Goal: Transaction & Acquisition: Book appointment/travel/reservation

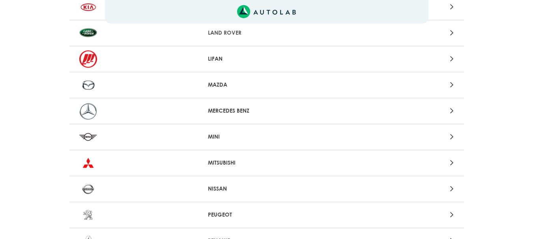
scroll to position [578, 0]
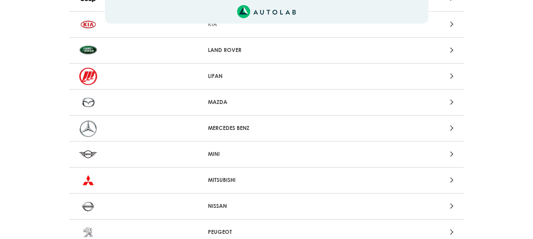
click at [452, 101] on icon at bounding box center [452, 102] width 4 height 10
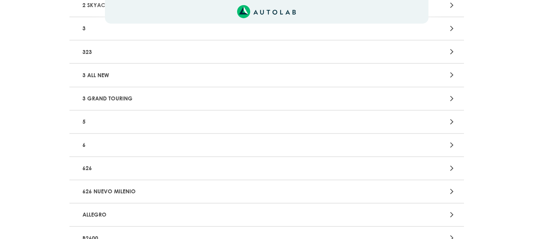
scroll to position [164, 0]
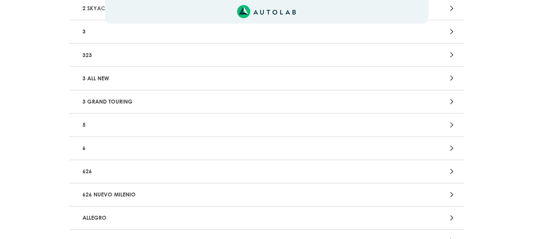
click at [458, 119] on div "5" at bounding box center [266, 125] width 394 height 23
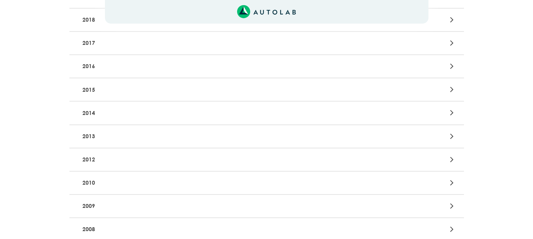
scroll to position [155, 0]
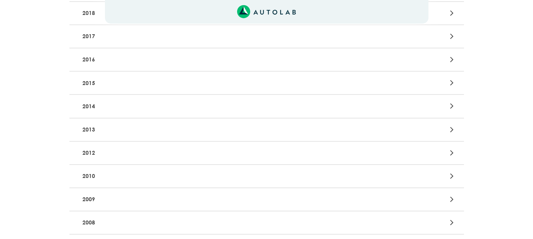
click at [452, 176] on icon at bounding box center [452, 176] width 4 height 10
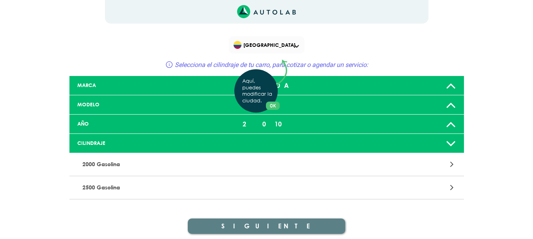
click at [446, 186] on div "Aquí, puedes modificar la ciudad. OK .aex,.bex{fill:none!important;stroke:#50c4…" at bounding box center [266, 119] width 533 height 239
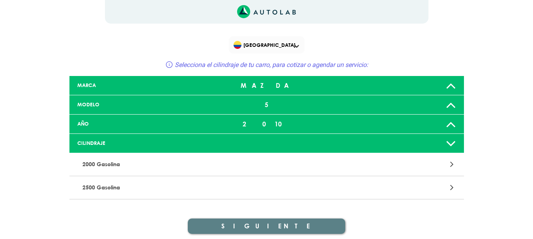
click at [451, 187] on icon at bounding box center [452, 188] width 4 height 10
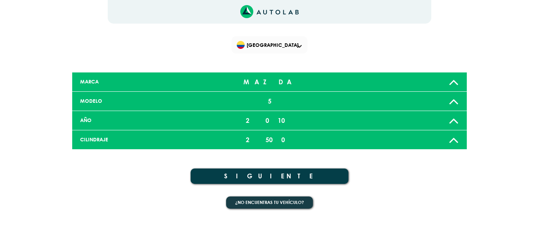
click at [455, 99] on icon at bounding box center [453, 101] width 10 height 16
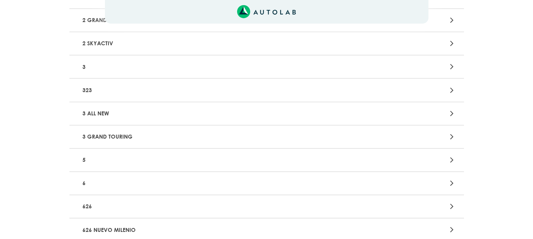
scroll to position [124, 0]
click at [454, 183] on icon at bounding box center [452, 185] width 4 height 10
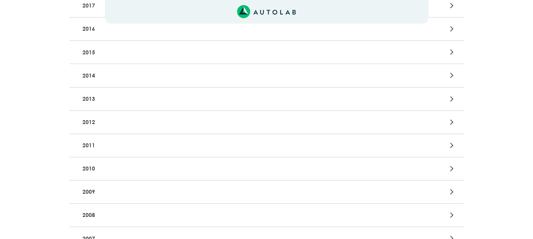
scroll to position [184, 0]
click at [452, 171] on icon at bounding box center [452, 171] width 4 height 10
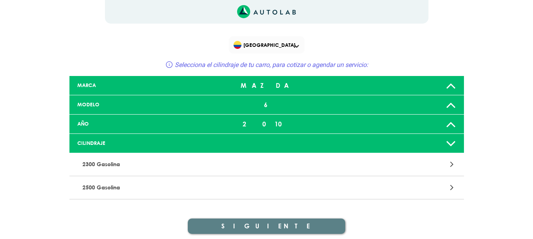
click at [454, 187] on icon at bounding box center [452, 188] width 4 height 10
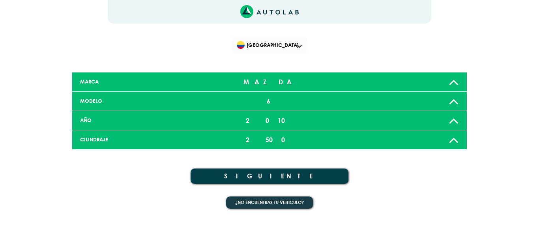
click at [276, 178] on button "SIGUIENTE" at bounding box center [269, 176] width 158 height 15
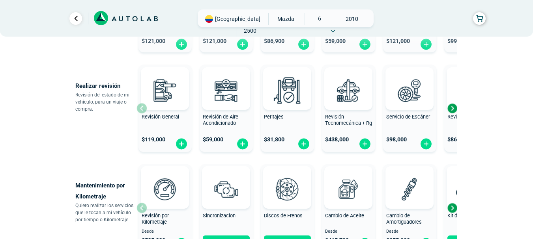
scroll to position [283, 0]
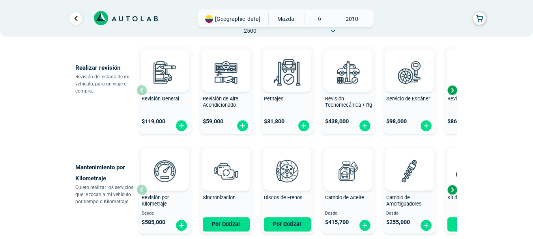
click at [452, 87] on div "Next slide" at bounding box center [452, 90] width 12 height 12
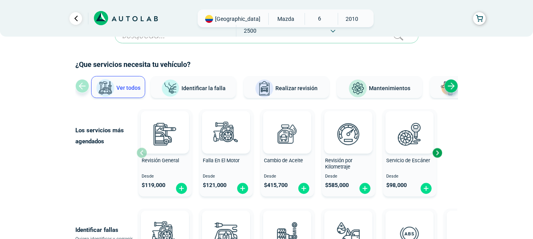
scroll to position [51, 0]
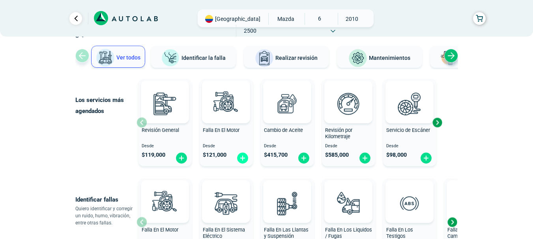
click at [245, 154] on img at bounding box center [242, 158] width 13 height 12
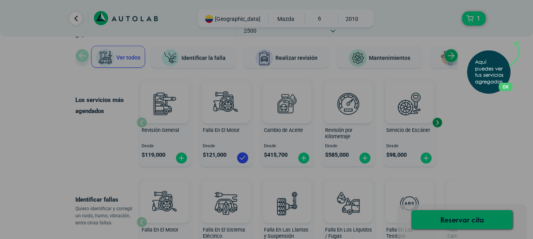
click at [477, 148] on div "Aquí puedes ver tus servicios agregados. OK .aex,.bex{fill:none!important;strok…" at bounding box center [266, 119] width 533 height 239
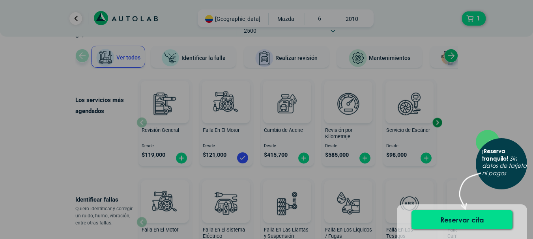
click at [474, 97] on div "× ¡Reserva tranquilo! Sin datos de tarjeta ni pagos" at bounding box center [266, 119] width 533 height 239
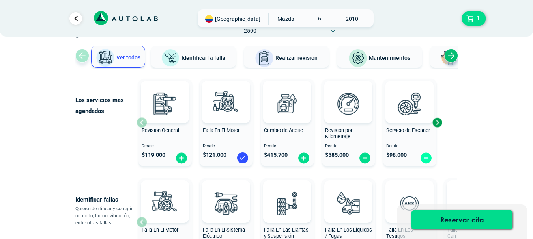
click at [428, 156] on img at bounding box center [426, 158] width 13 height 12
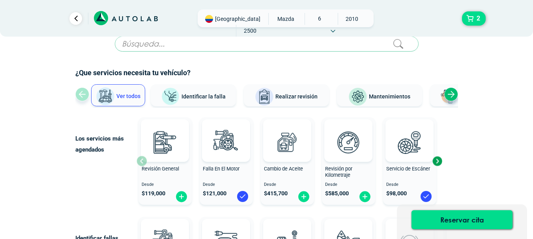
scroll to position [0, 0]
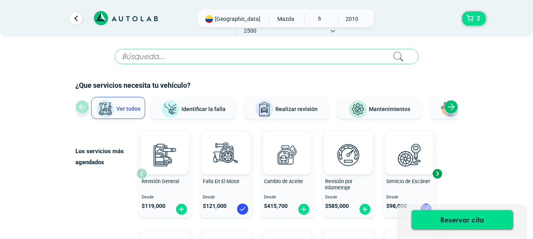
click at [453, 107] on div "Next slide" at bounding box center [451, 107] width 14 height 14
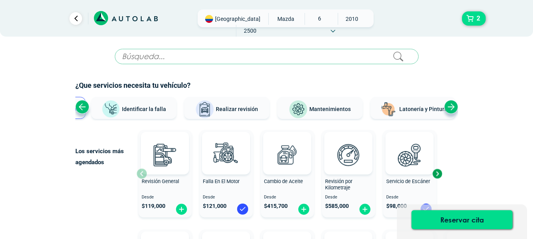
click at [453, 107] on div "Next slide" at bounding box center [451, 107] width 14 height 14
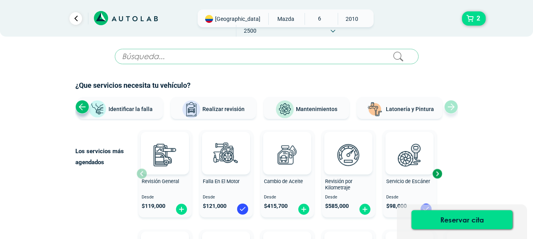
click at [453, 107] on div "Ver todos Identificar la falla Realizar revisión Mantenimientos Latonería y Pin…" at bounding box center [266, 109] width 383 height 24
click at [208, 116] on button "Realizar revisión" at bounding box center [213, 108] width 85 height 22
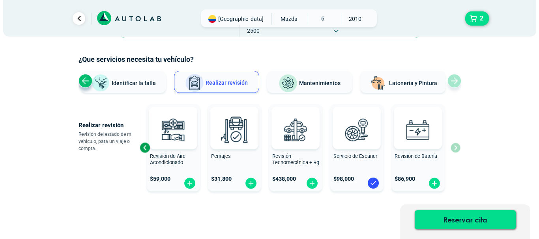
scroll to position [27, 0]
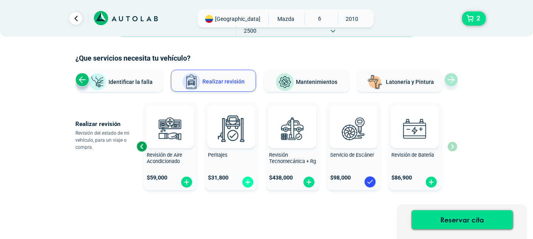
click at [248, 181] on img at bounding box center [247, 182] width 13 height 12
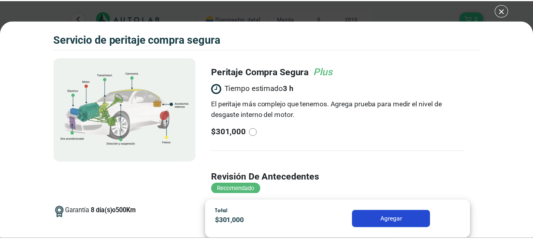
scroll to position [120, 0]
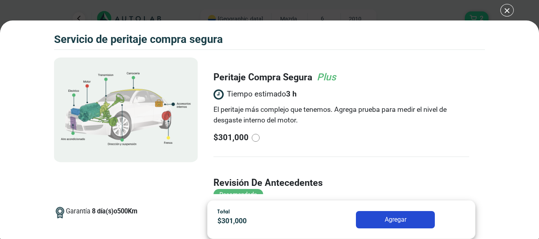
click at [254, 136] on input "radio" at bounding box center [256, 138] width 8 height 8
radio input "true"
click at [381, 217] on button "Agregar" at bounding box center [395, 219] width 79 height 17
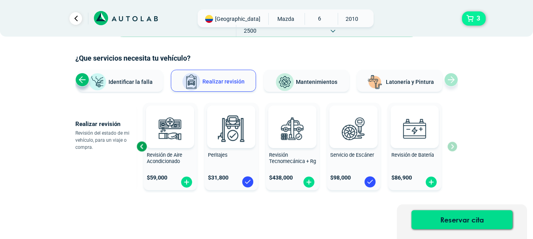
click at [473, 20] on button "3" at bounding box center [474, 18] width 24 height 14
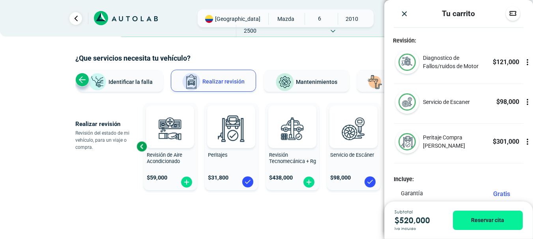
click at [527, 63] on icon at bounding box center [527, 62] width 1 height 1
click at [528, 63] on icon at bounding box center [528, 63] width 0 height 2
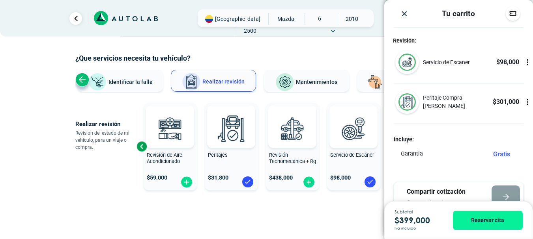
click at [527, 63] on icon at bounding box center [527, 62] width 1 height 1
click at [528, 63] on icon at bounding box center [528, 63] width 0 height 2
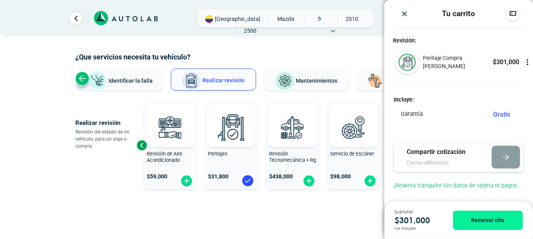
scroll to position [30, 0]
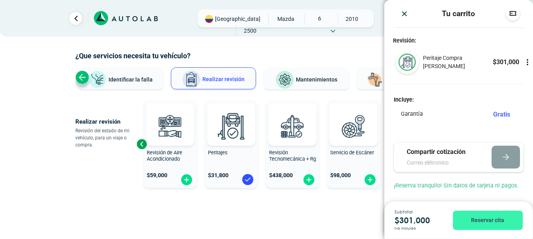
click at [484, 220] on button "Reservar cita" at bounding box center [488, 220] width 70 height 19
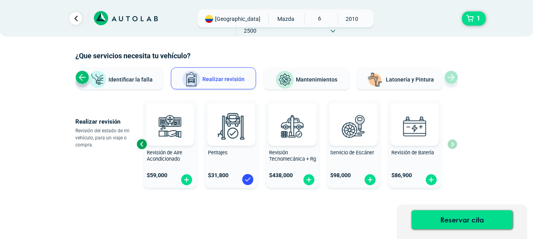
scroll to position [0, 0]
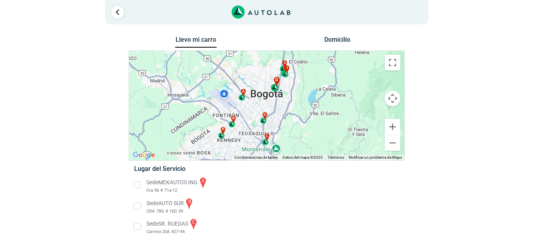
click at [278, 87] on div "d" at bounding box center [275, 84] width 9 height 15
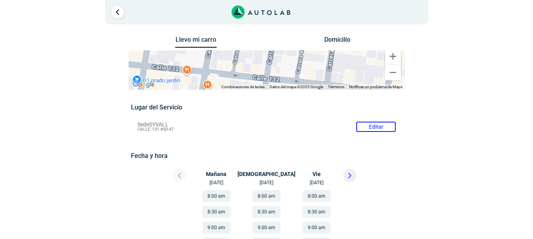
drag, startPoint x: 337, startPoint y: 102, endPoint x: 237, endPoint y: 114, distance: 101.3
click at [237, 114] on div "Llevo mi carro [GEOGRAPHIC_DATA] ← Mover a la izquierda → Mover a la derecha ↑ …" at bounding box center [267, 239] width 276 height 411
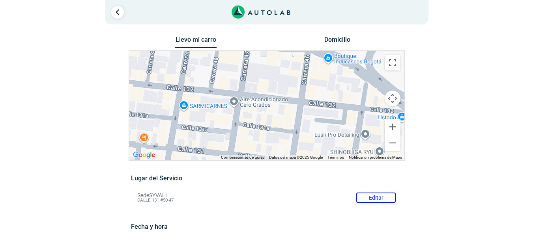
drag, startPoint x: 325, startPoint y: 107, endPoint x: 237, endPoint y: 80, distance: 91.5
click at [237, 80] on div "a b c d e f g" at bounding box center [266, 106] width 275 height 110
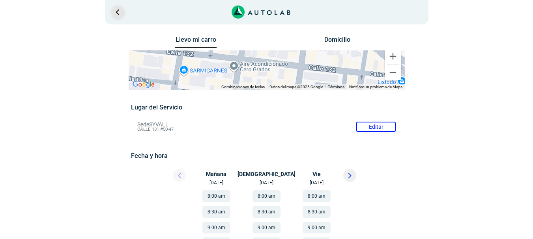
click at [114, 11] on link "Ir al paso anterior" at bounding box center [117, 12] width 13 height 13
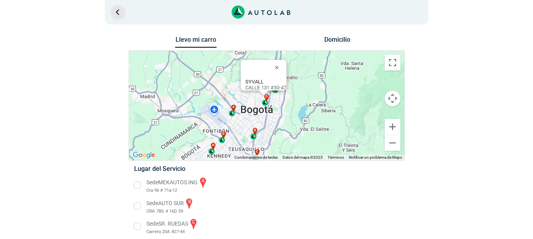
click at [116, 12] on link "Ir al paso anterior" at bounding box center [117, 12] width 13 height 13
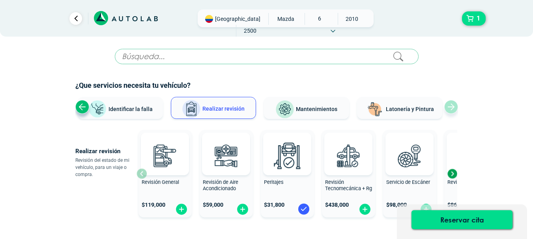
click at [303, 209] on img at bounding box center [303, 209] width 13 height 13
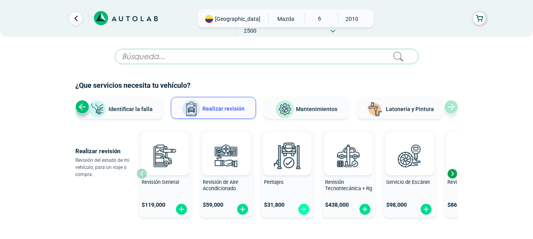
click at [303, 209] on img at bounding box center [303, 210] width 13 height 12
radio input "true"
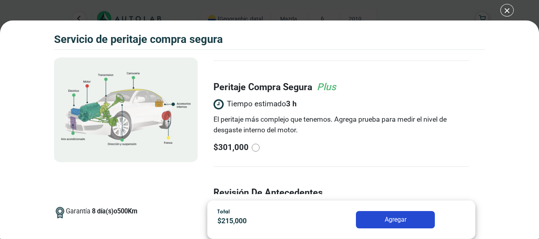
scroll to position [118, 0]
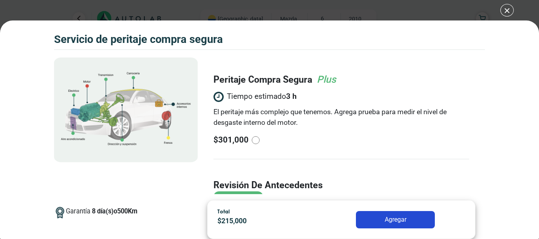
click at [255, 139] on input "radio" at bounding box center [256, 140] width 8 height 8
radio input "true"
radio input "false"
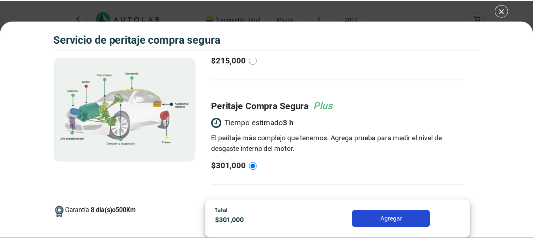
scroll to position [95, 0]
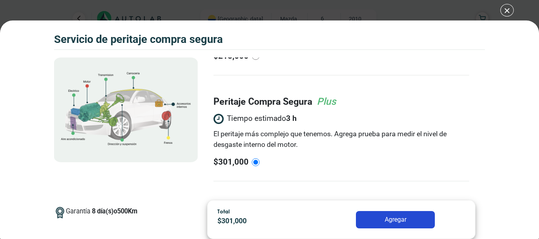
click at [394, 214] on button "Agregar" at bounding box center [395, 219] width 79 height 17
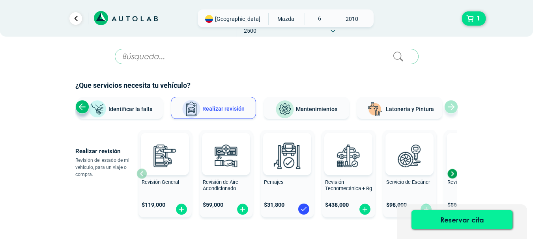
click at [464, 218] on button "Reservar cita" at bounding box center [461, 220] width 101 height 19
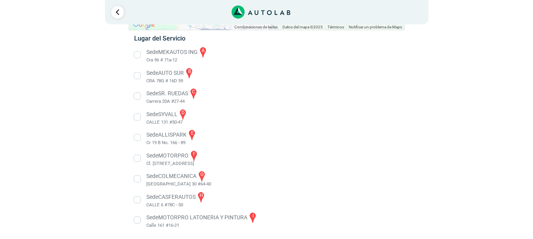
scroll to position [131, 0]
click at [137, 141] on li "Sede ALLISPARK e Cr 19 B No. 166 - 89" at bounding box center [266, 137] width 276 height 18
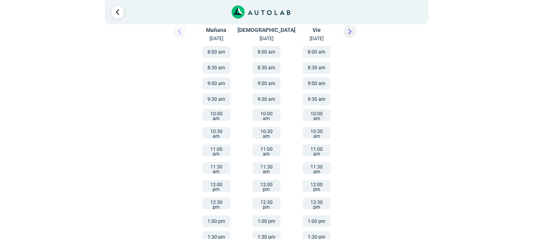
scroll to position [134, 0]
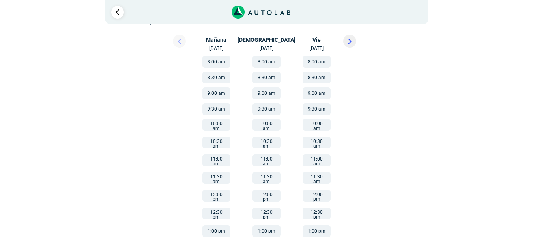
click at [211, 123] on button "10:00 am" at bounding box center [216, 125] width 28 height 12
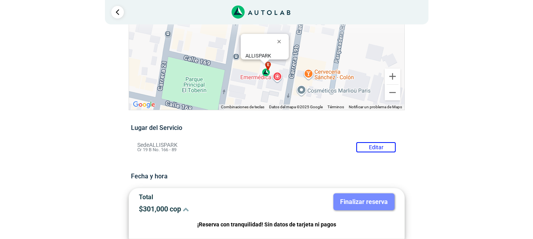
scroll to position [50, 0]
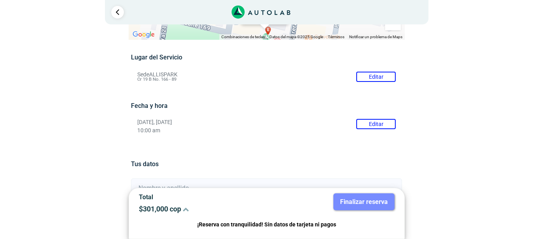
click at [378, 121] on button "Editar" at bounding box center [375, 124] width 39 height 10
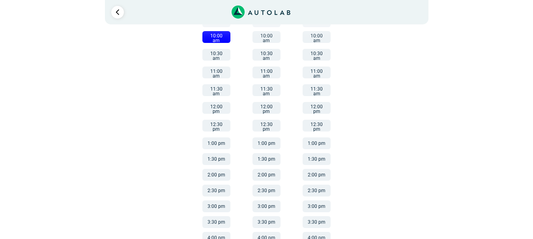
scroll to position [226, 0]
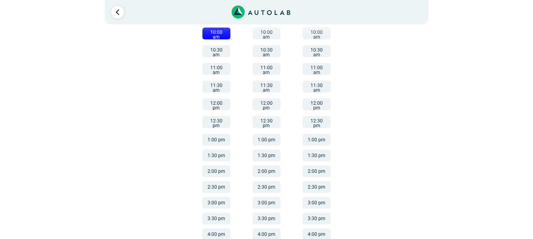
click at [211, 181] on button "2:30 pm" at bounding box center [216, 187] width 28 height 12
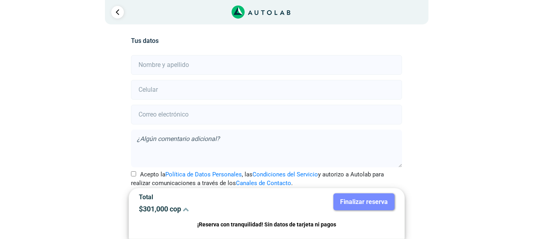
scroll to position [155, 0]
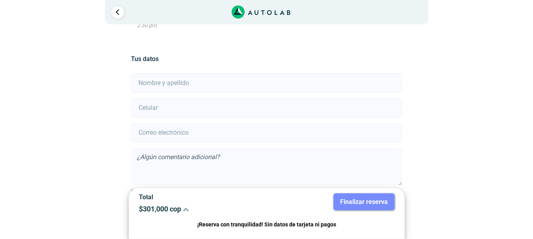
click at [211, 85] on input "text" at bounding box center [266, 83] width 271 height 20
type input "[PERSON_NAME]"
click at [168, 111] on input "number" at bounding box center [266, 108] width 271 height 20
type input "3185597483"
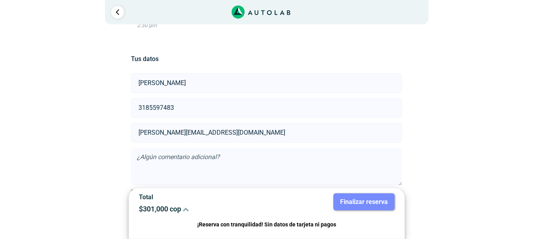
type input "[PERSON_NAME][EMAIL_ADDRESS][DOMAIN_NAME]"
click at [198, 155] on textarea at bounding box center [266, 167] width 271 height 38
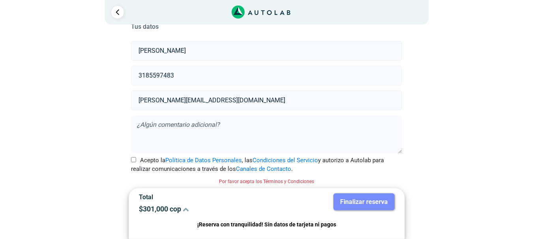
scroll to position [189, 0]
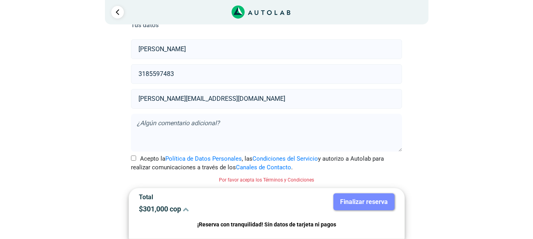
click at [131, 157] on input "Acepto la Política de Datos Personales , las Condiciones del Servicio y autoriz…" at bounding box center [133, 158] width 5 height 5
checkbox input "true"
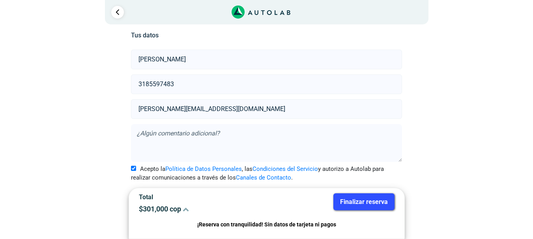
click at [191, 131] on textarea at bounding box center [266, 143] width 271 height 38
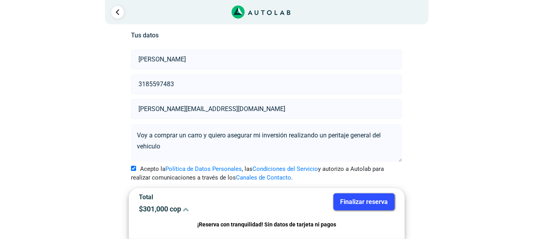
click at [147, 142] on textarea "Voy a comprar un carro y quiero asegurar mi inversión realizando un peritaje ge…" at bounding box center [266, 143] width 271 height 38
type textarea "Voy a comprar un carro y quiero asegurar mi inversión realizando un peritaje ge…"
click at [366, 202] on button "Finalizar reserva" at bounding box center [363, 202] width 61 height 17
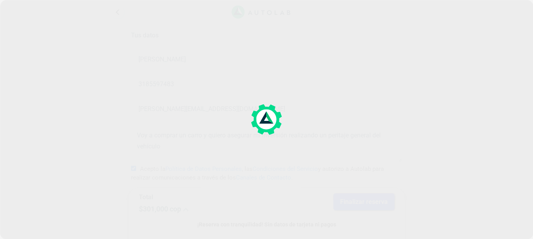
scroll to position [0, 0]
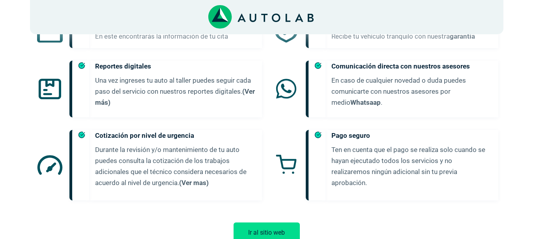
scroll to position [462, 0]
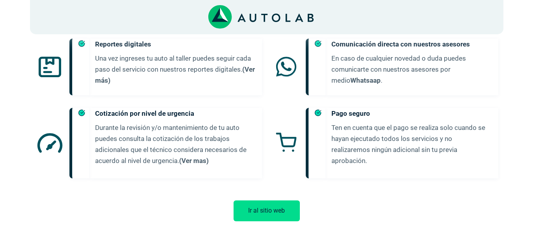
click at [263, 201] on button "Ir al sitio web" at bounding box center [266, 211] width 66 height 21
